Goal: Navigation & Orientation: Find specific page/section

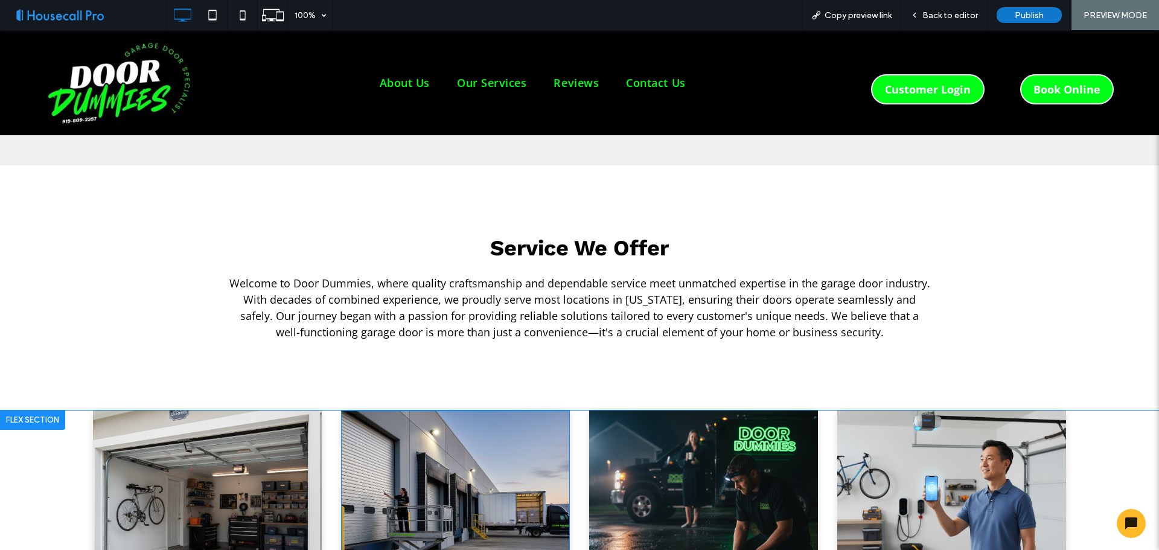
scroll to position [1267, 0]
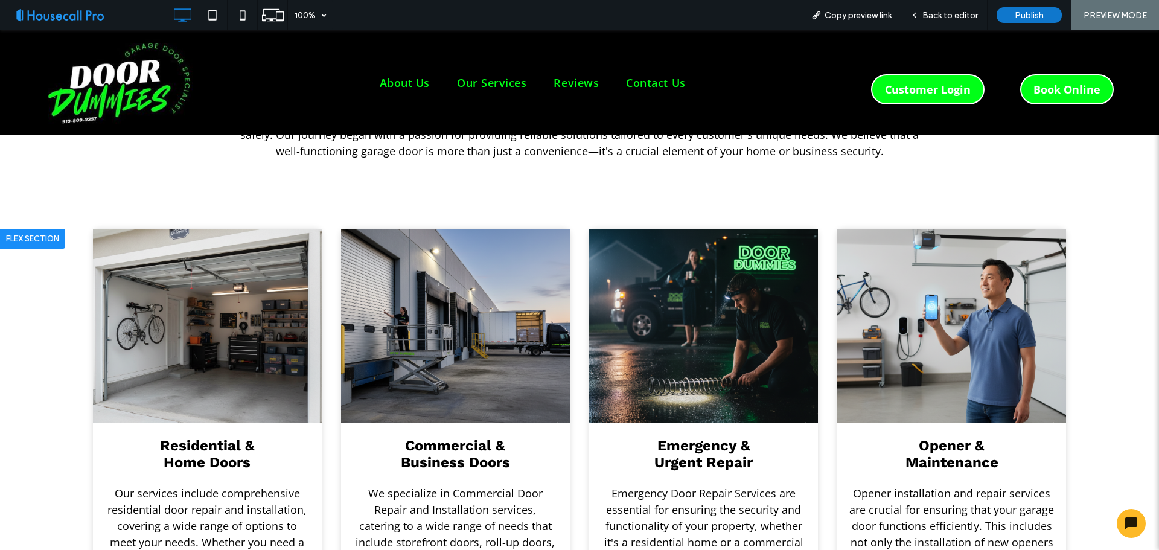
click at [53, 244] on div "Residential & Home Doors Our services include comprehensive residential door re…" at bounding box center [579, 538] width 1159 height 618
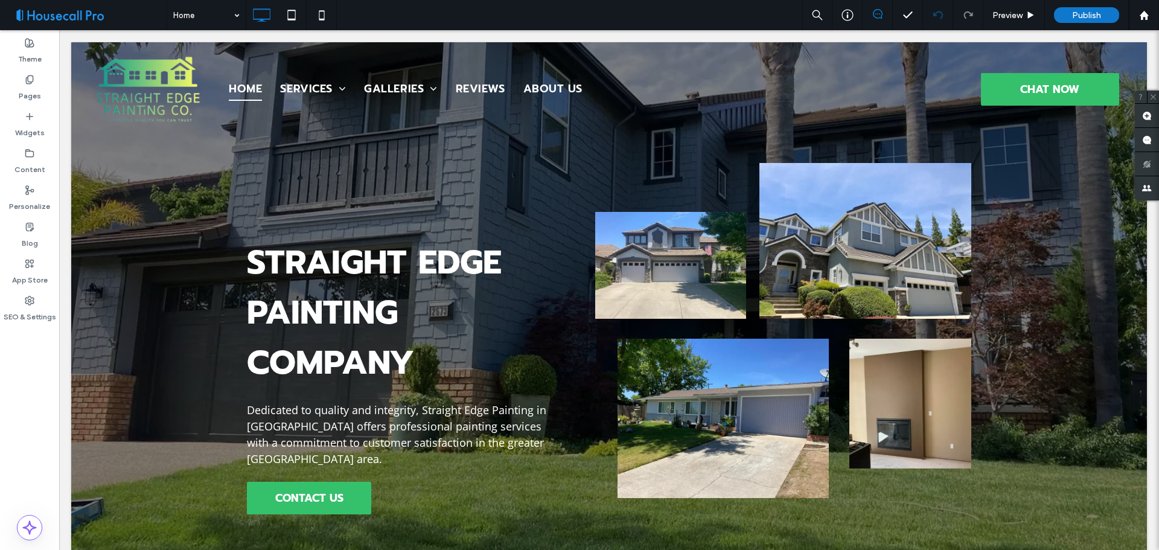
click at [23, 427] on div "Theme Pages Widgets Content Personalize Blog App Store SEO & Settings" at bounding box center [29, 290] width 59 height 520
click at [1004, 19] on span "Preview" at bounding box center [1007, 15] width 30 height 10
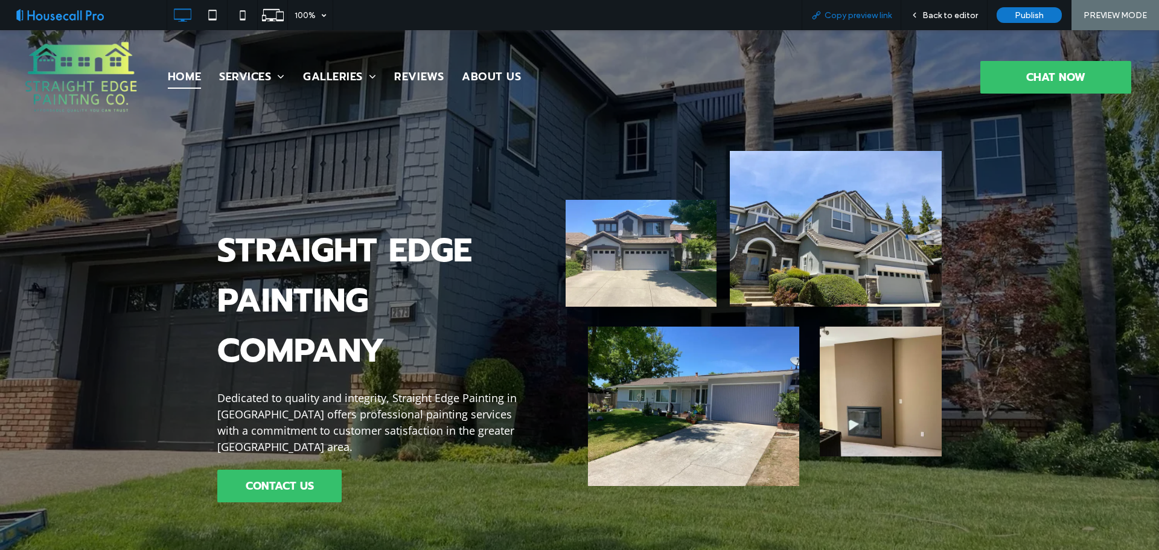
click at [862, 17] on span "Copy preview link" at bounding box center [857, 15] width 67 height 10
